Goal: Navigation & Orientation: Find specific page/section

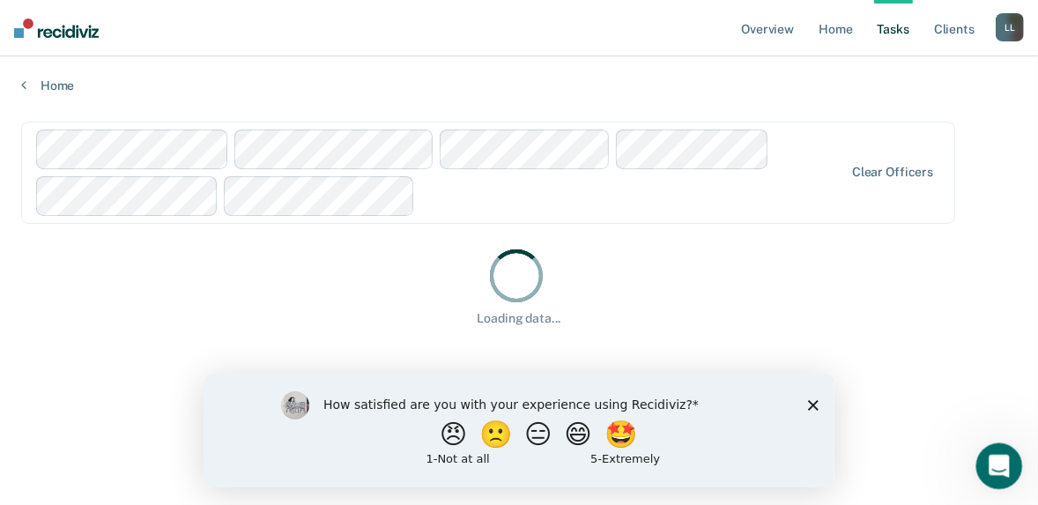
scroll to position [119, 0]
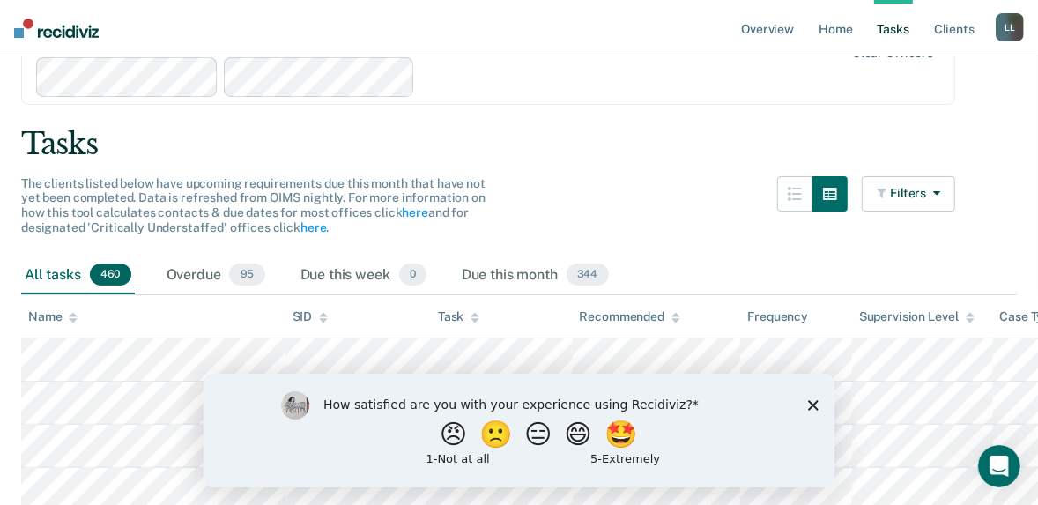
drag, startPoint x: 111, startPoint y: 47, endPoint x: 41, endPoint y: 54, distance: 70.0
click at [41, 54] on nav "Overview Home Tasks Client s Lashonda Lynch L L Profile How it works Log Out" at bounding box center [519, 28] width 1038 height 56
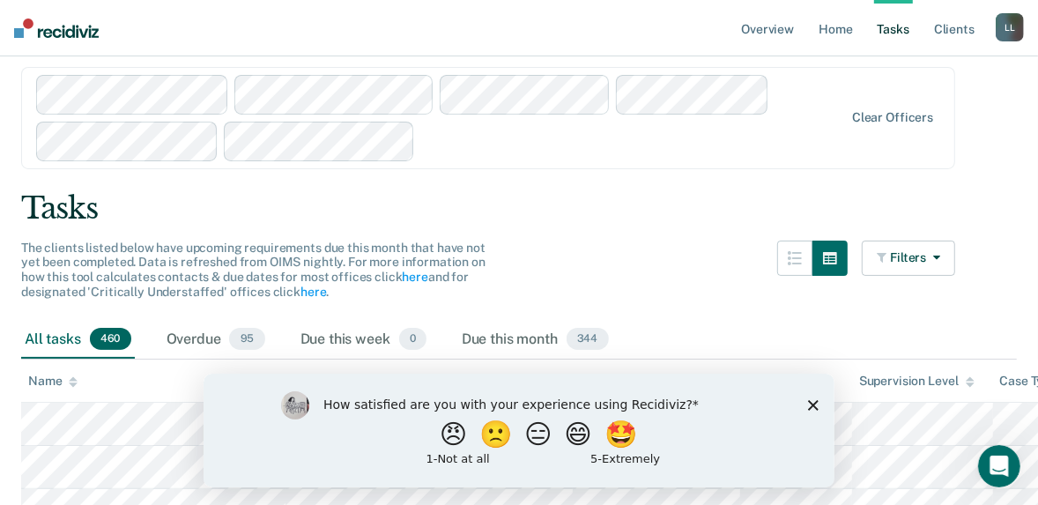
scroll to position [0, 0]
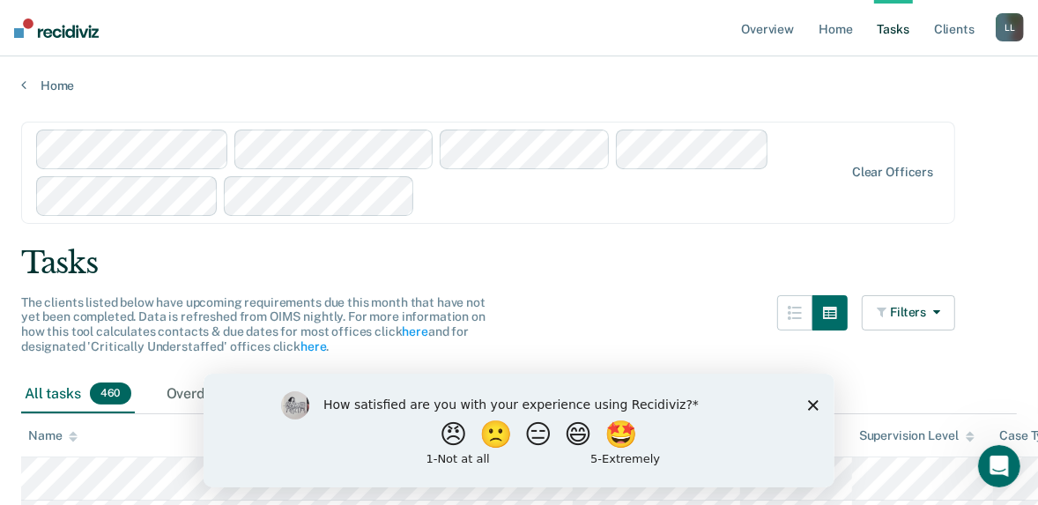
drag, startPoint x: 375, startPoint y: 0, endPoint x: 634, endPoint y: 7, distance: 260.0
click at [208, 56] on nav "Overview Home Tasks Client s Lashonda Lynch L L Profile How it works Log Out" at bounding box center [519, 28] width 1038 height 56
click at [874, 47] on link "Tasks" at bounding box center [893, 28] width 39 height 56
click at [931, 47] on link "Client s" at bounding box center [955, 28] width 48 height 56
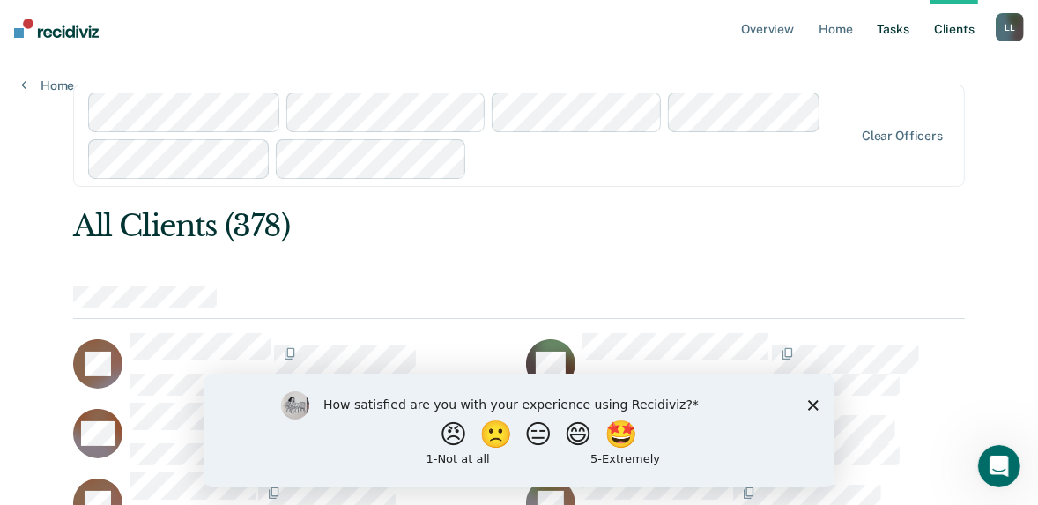
click at [874, 49] on link "Tasks" at bounding box center [893, 28] width 39 height 56
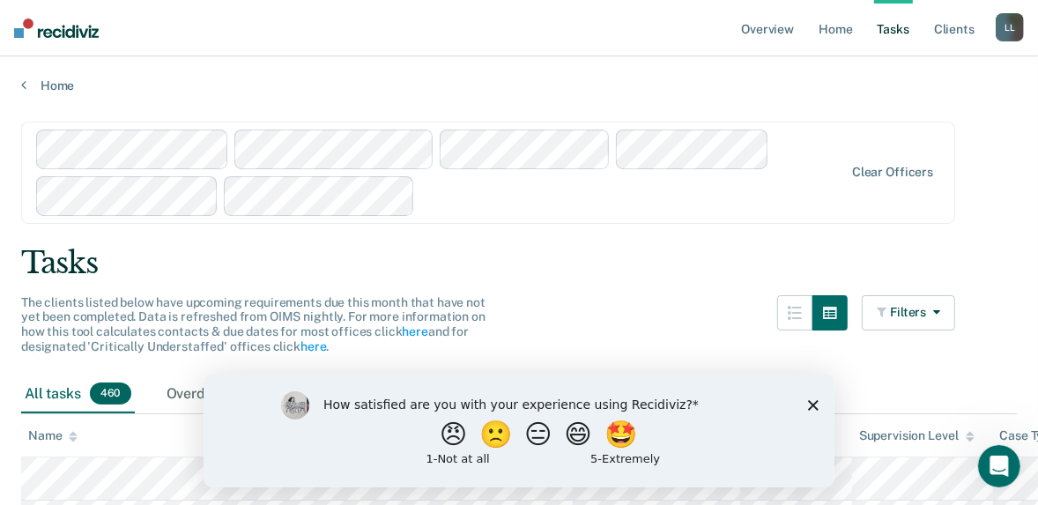
click at [172, 210] on div at bounding box center [440, 173] width 809 height 86
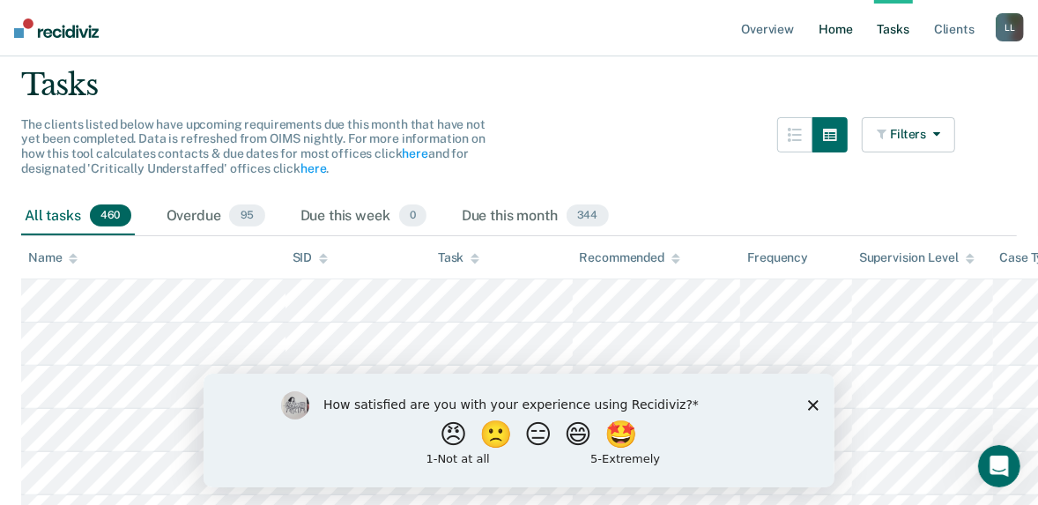
click at [815, 44] on link "Home" at bounding box center [835, 28] width 41 height 56
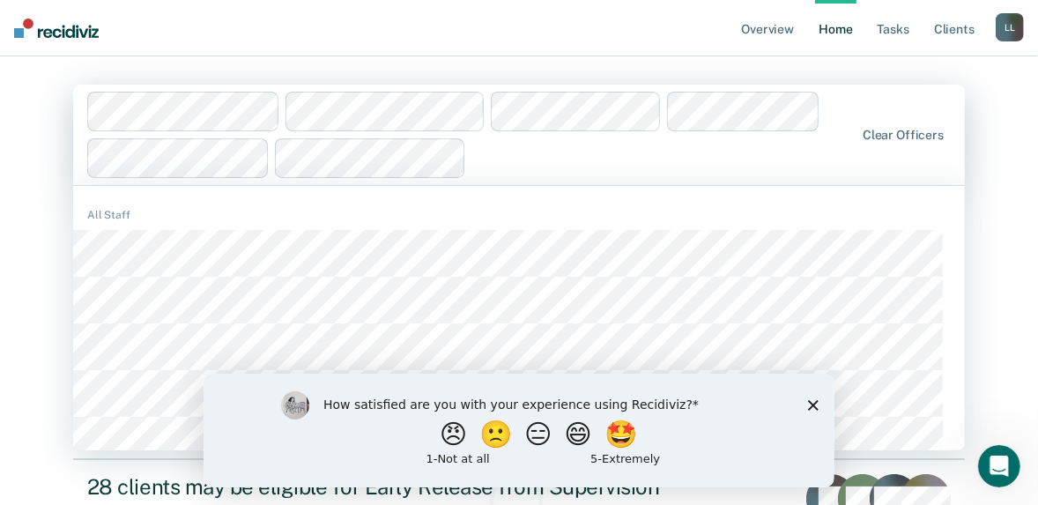
click at [177, 159] on div "1135 results available. Use Up and Down to choose options, press Enter to selec…" at bounding box center [519, 135] width 892 height 100
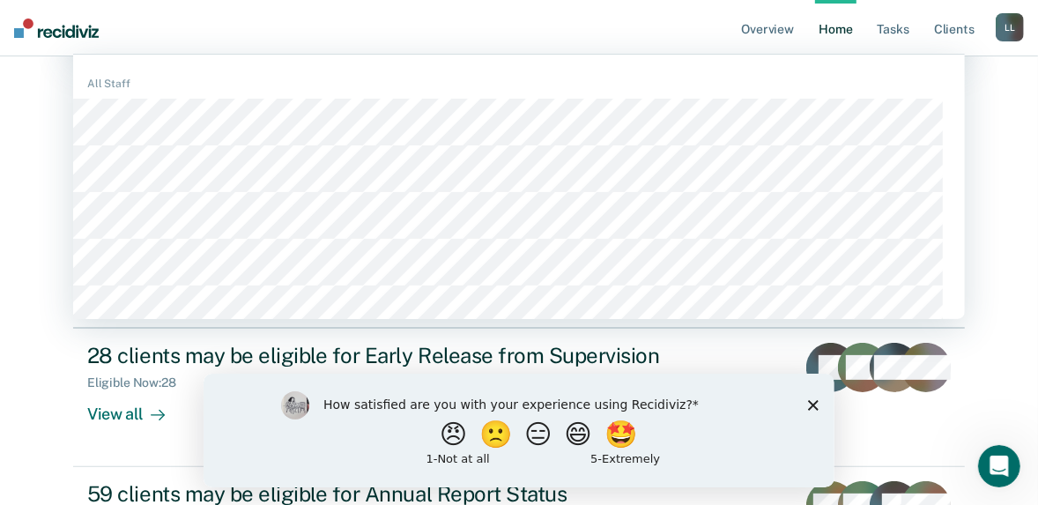
scroll to position [131, 0]
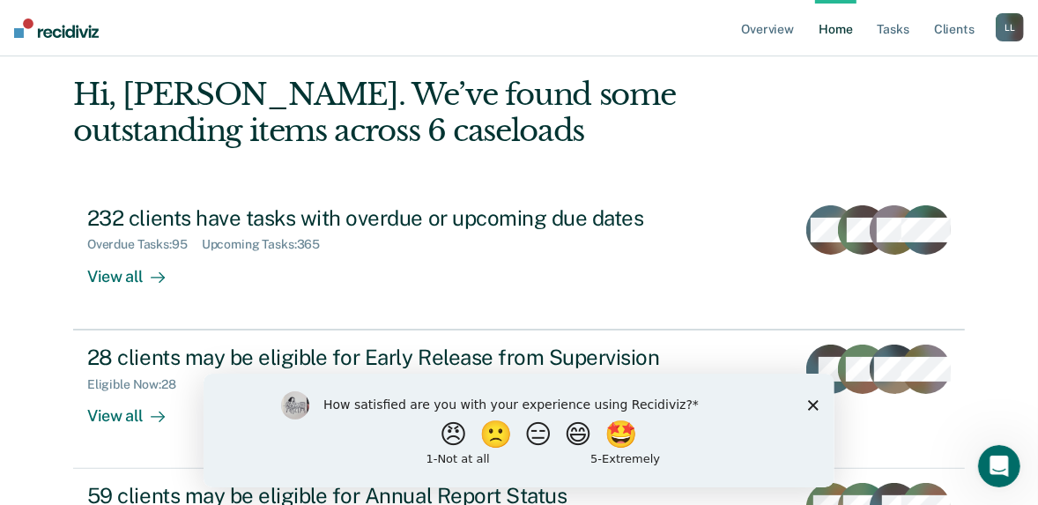
drag, startPoint x: 959, startPoint y: 286, endPoint x: 553, endPoint y: 265, distance: 405.9
click at [960, 286] on main "Clear officers Hi, [PERSON_NAME]. We’ve found some outstanding items across 6 c…" at bounding box center [519, 280] width 934 height 710
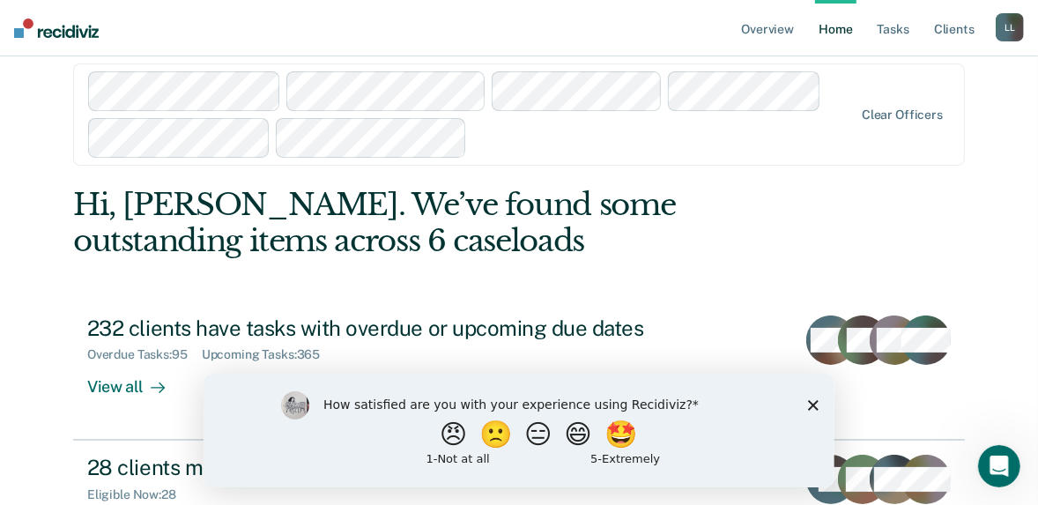
scroll to position [0, 0]
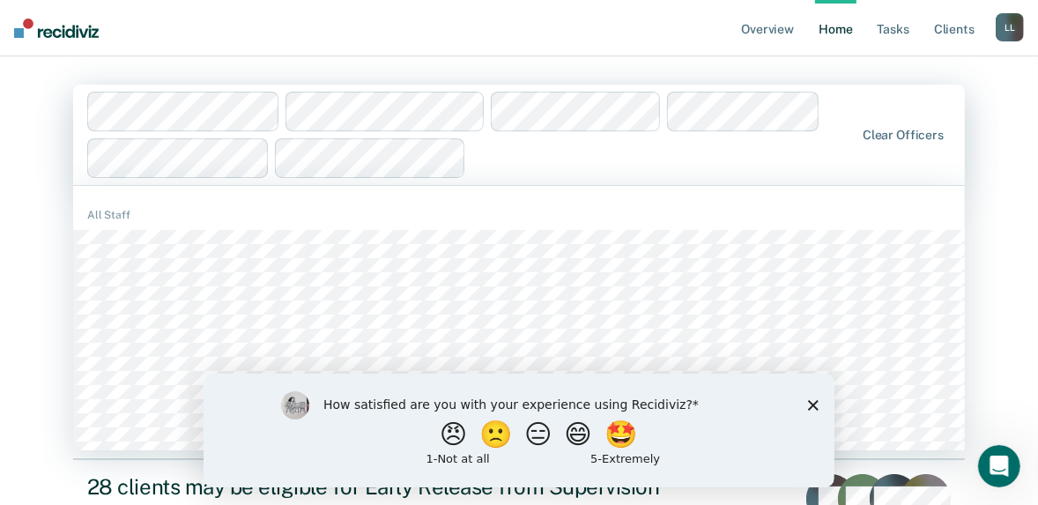
click at [588, 161] on div "1135 results available. Use Up and Down to choose options, press Enter to selec…" at bounding box center [519, 135] width 892 height 100
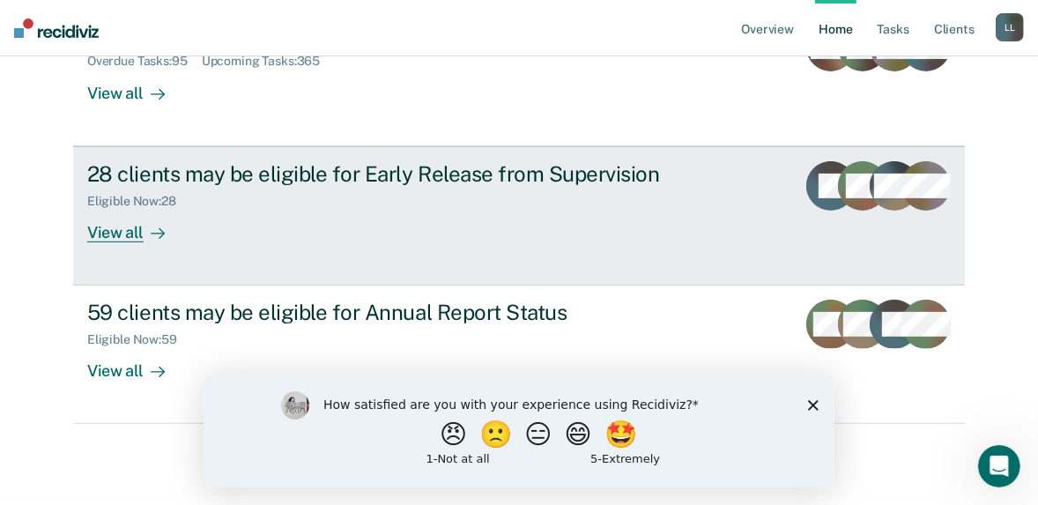
scroll to position [423, 0]
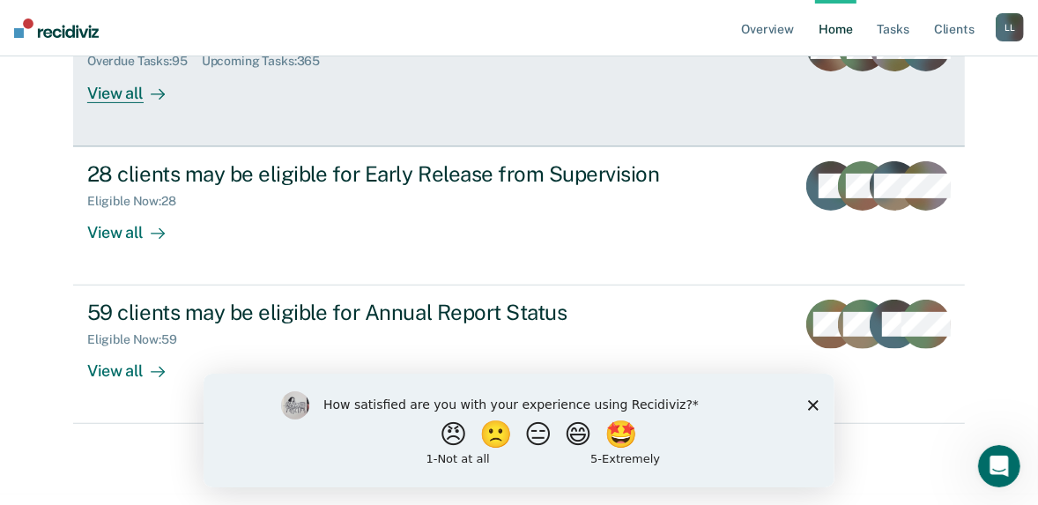
click at [177, 103] on div "View all" at bounding box center [136, 86] width 99 height 34
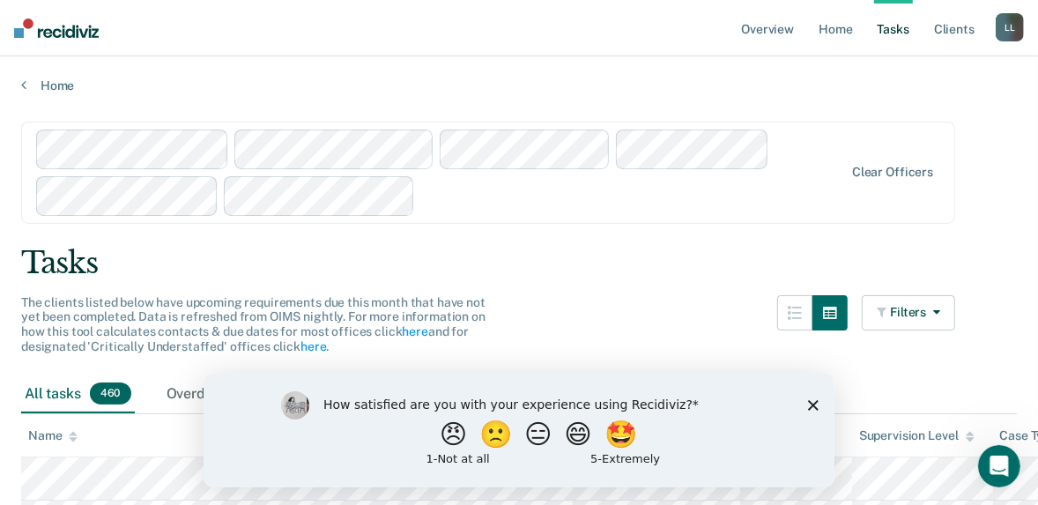
click at [166, 214] on div "Clear officers" at bounding box center [488, 173] width 934 height 102
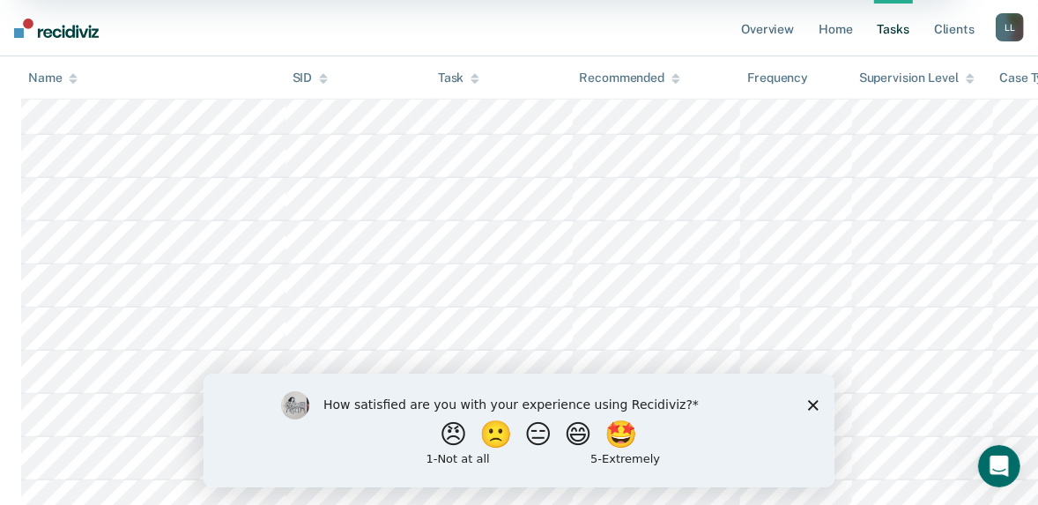
scroll to position [775, 0]
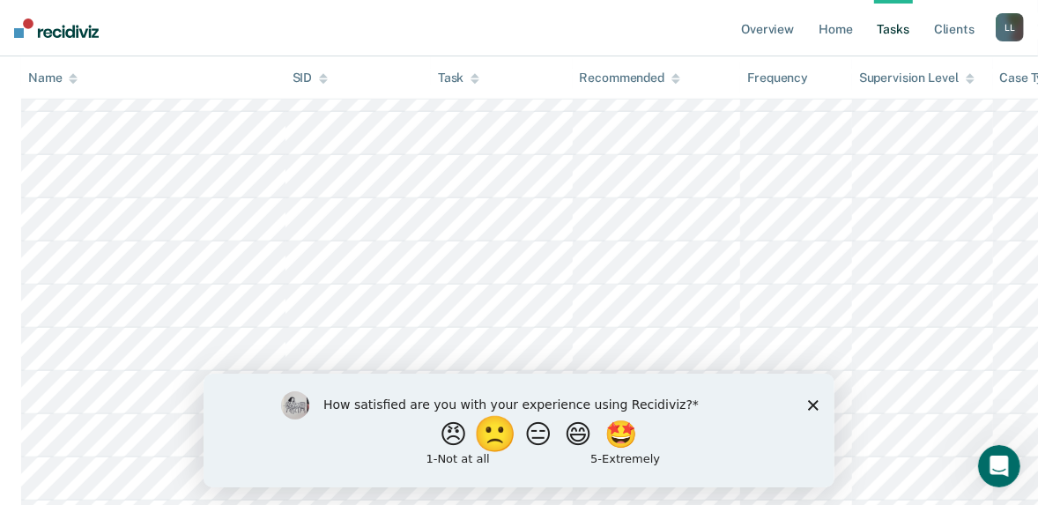
click at [479, 436] on button "🙁" at bounding box center [497, 433] width 48 height 35
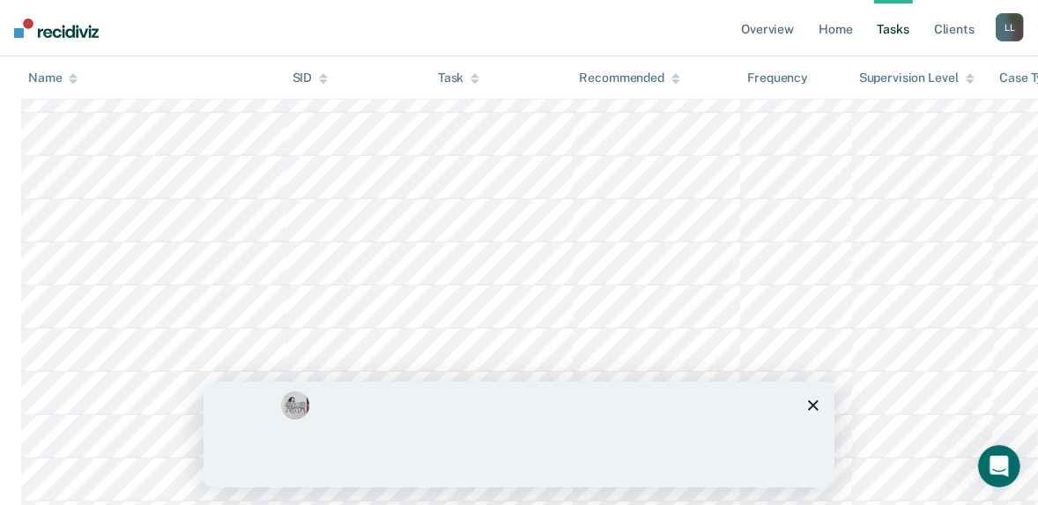
click at [810, 406] on div "How satisfied are you with your experience using Recidiviz? 😠 🙁 😑 😄 🤩 1 - Not a…" at bounding box center [518, 430] width 631 height 114
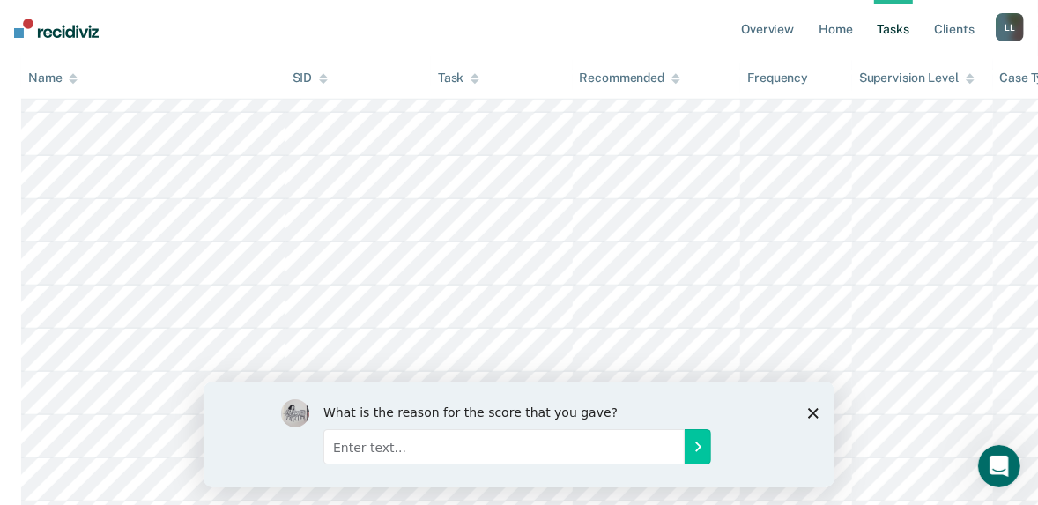
click at [808, 412] on icon "Close survey" at bounding box center [812, 412] width 11 height 11
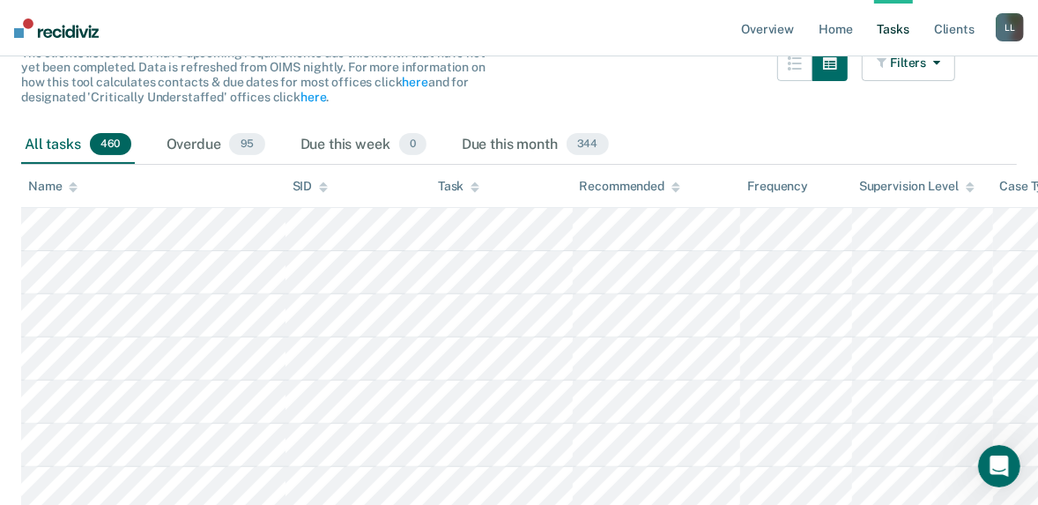
scroll to position [1, 0]
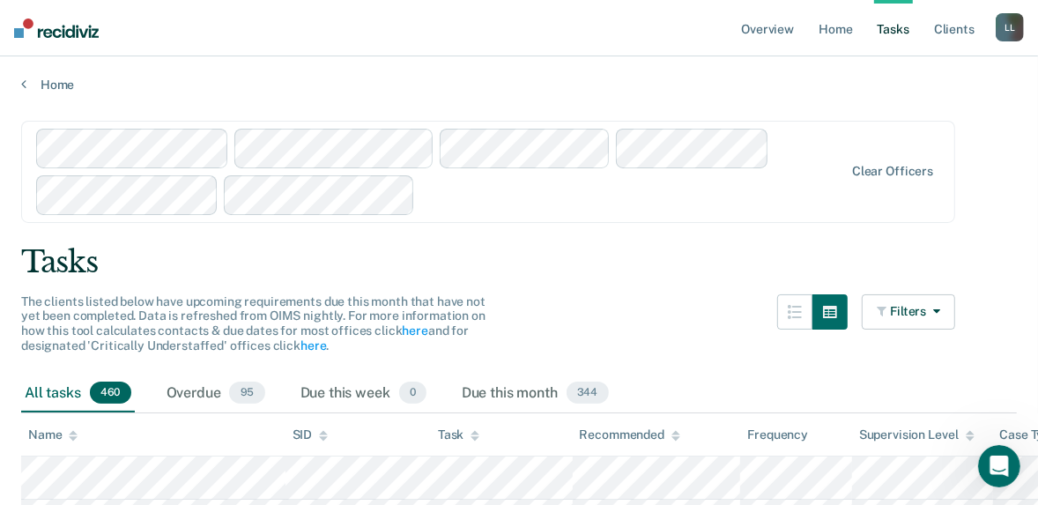
click at [141, 223] on div "Clear officers" at bounding box center [488, 172] width 934 height 102
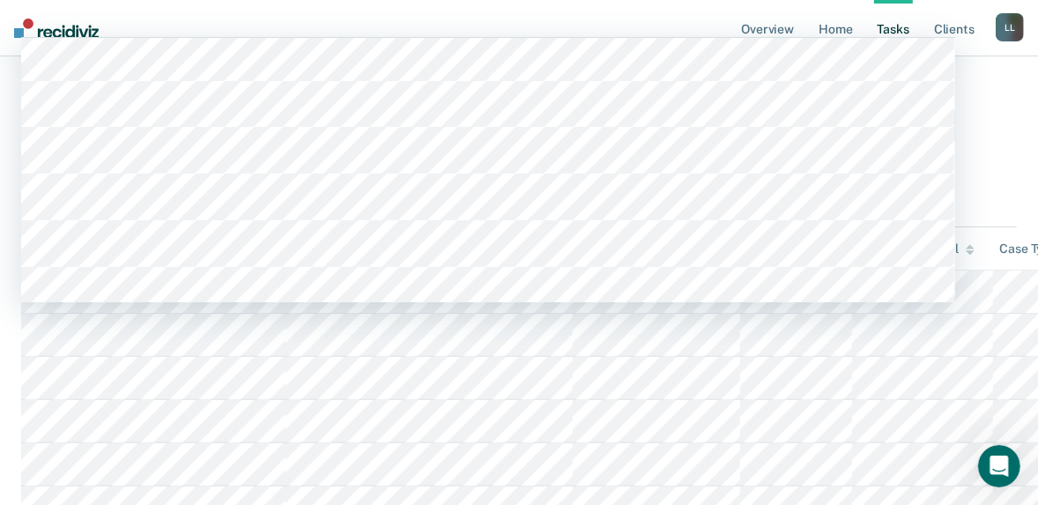
scroll to position [0, 0]
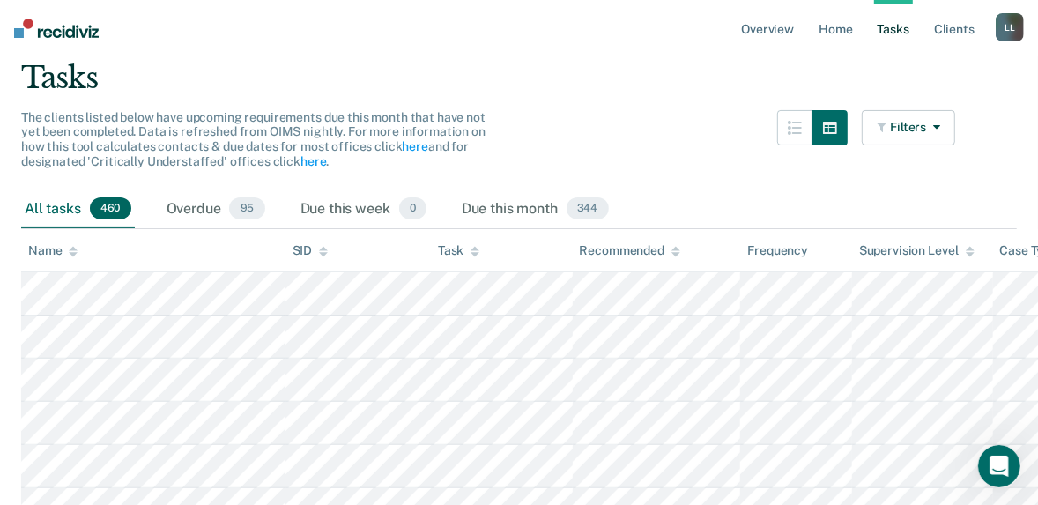
click at [874, 45] on link "Tasks" at bounding box center [893, 28] width 39 height 56
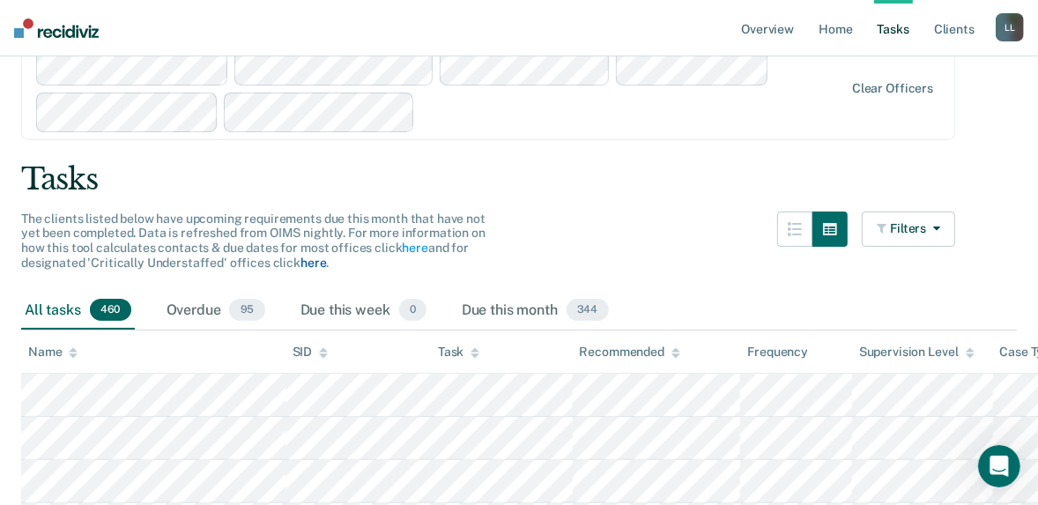
scroll to position [352, 0]
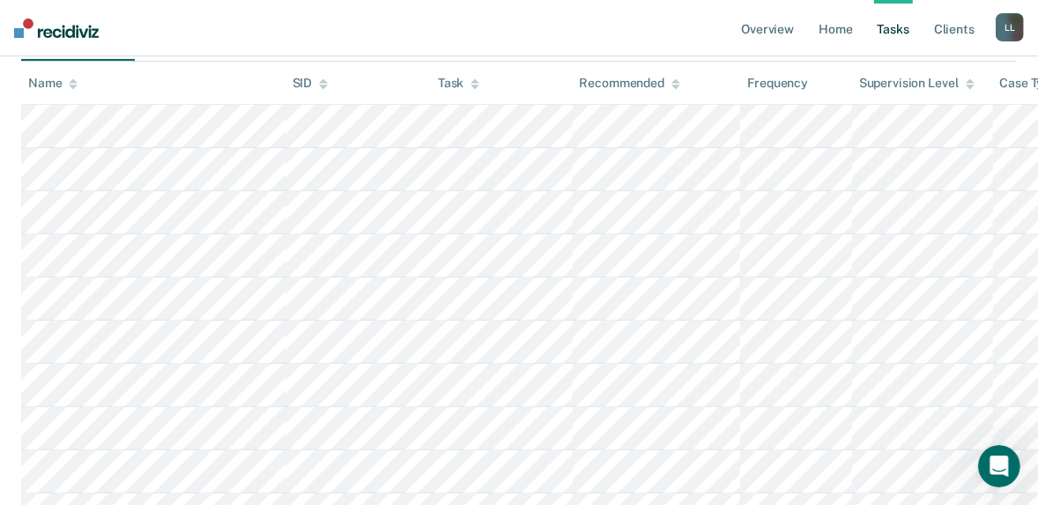
click at [874, 41] on link "Tasks" at bounding box center [893, 28] width 39 height 56
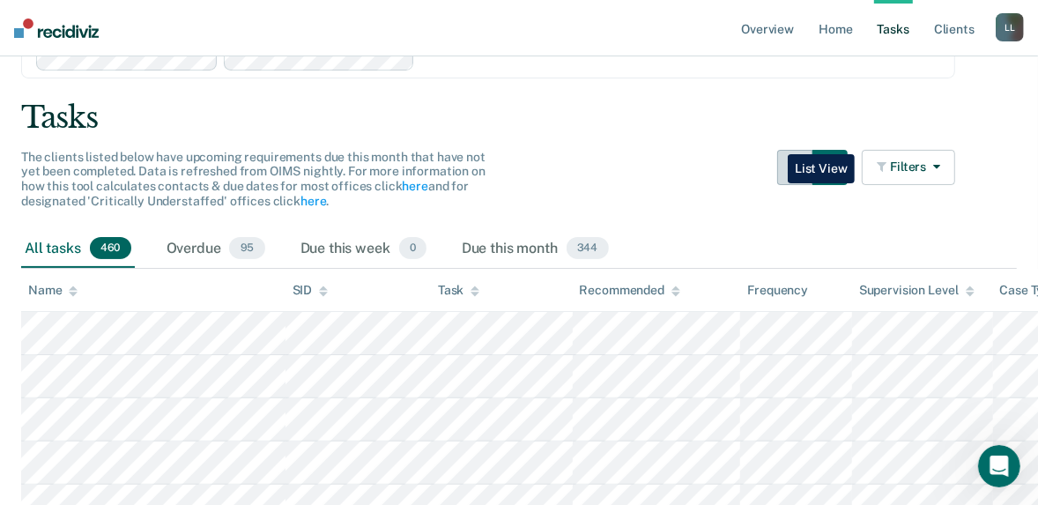
scroll to position [0, 0]
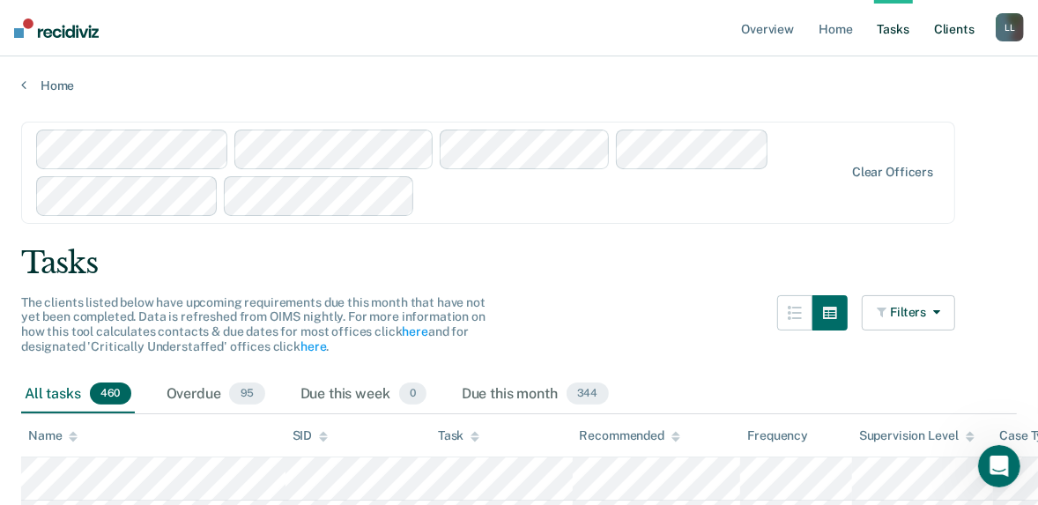
click at [931, 48] on link "Client s" at bounding box center [955, 28] width 48 height 56
